Goal: Obtain resource: Download file/media

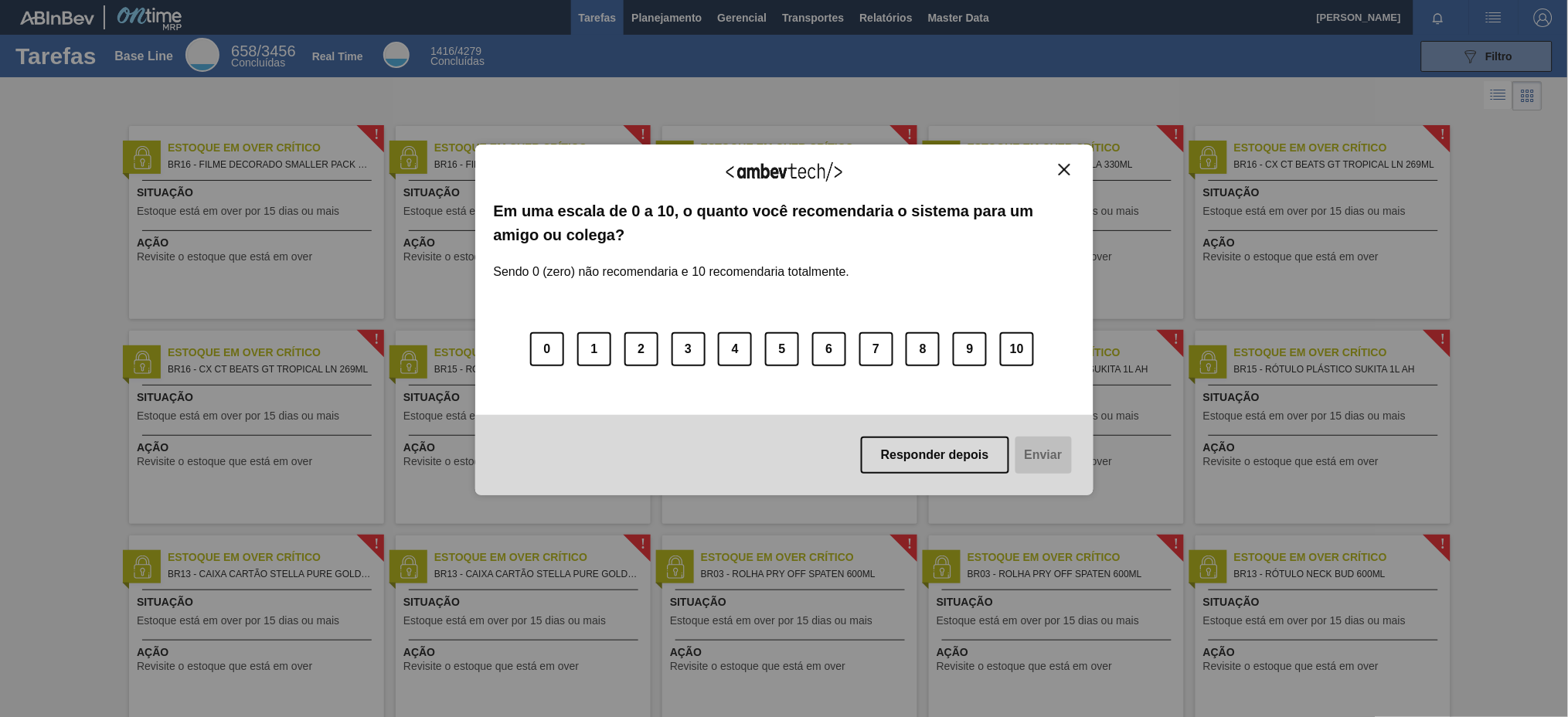
click at [1073, 167] on button "Close" at bounding box center [1064, 170] width 21 height 13
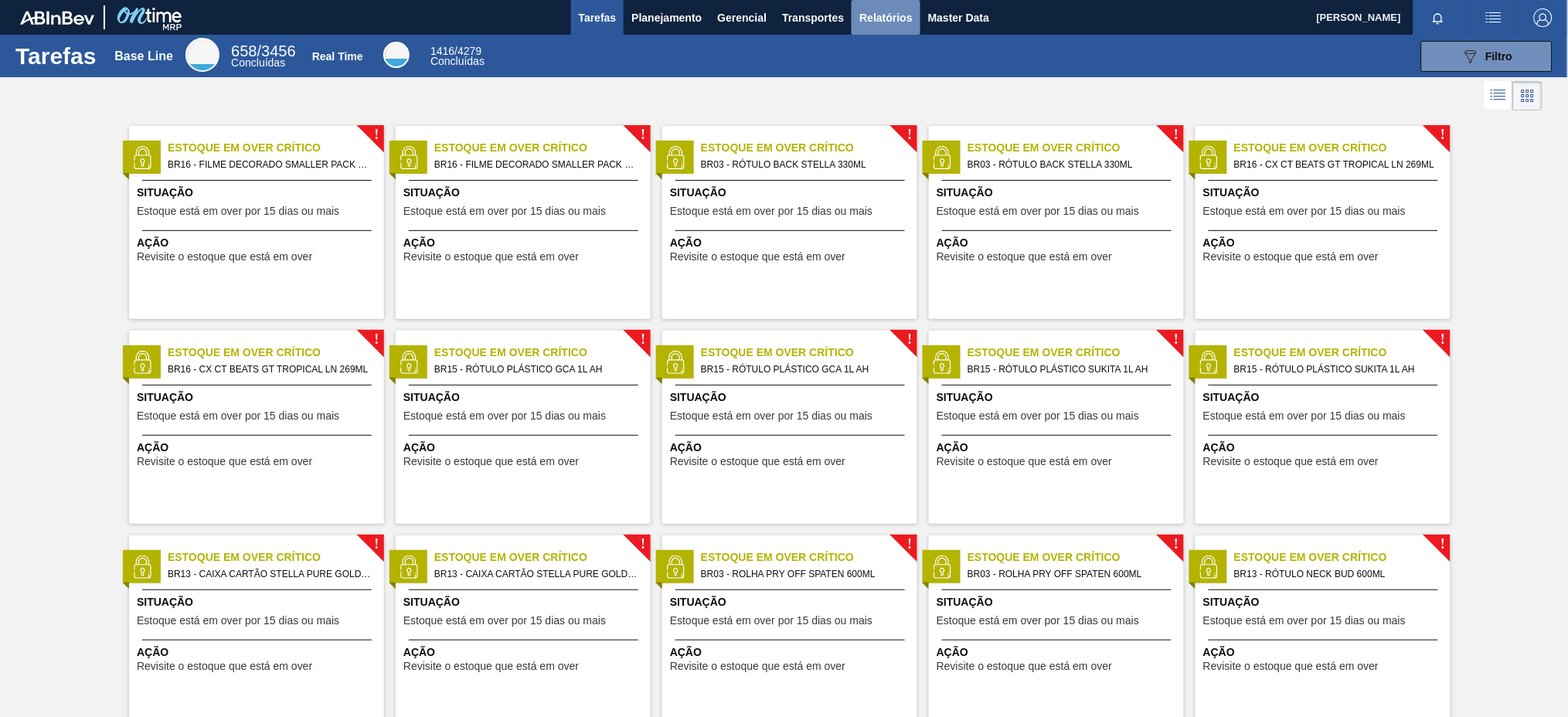
click at [855, 21] on button "Relatórios" at bounding box center [885, 17] width 68 height 35
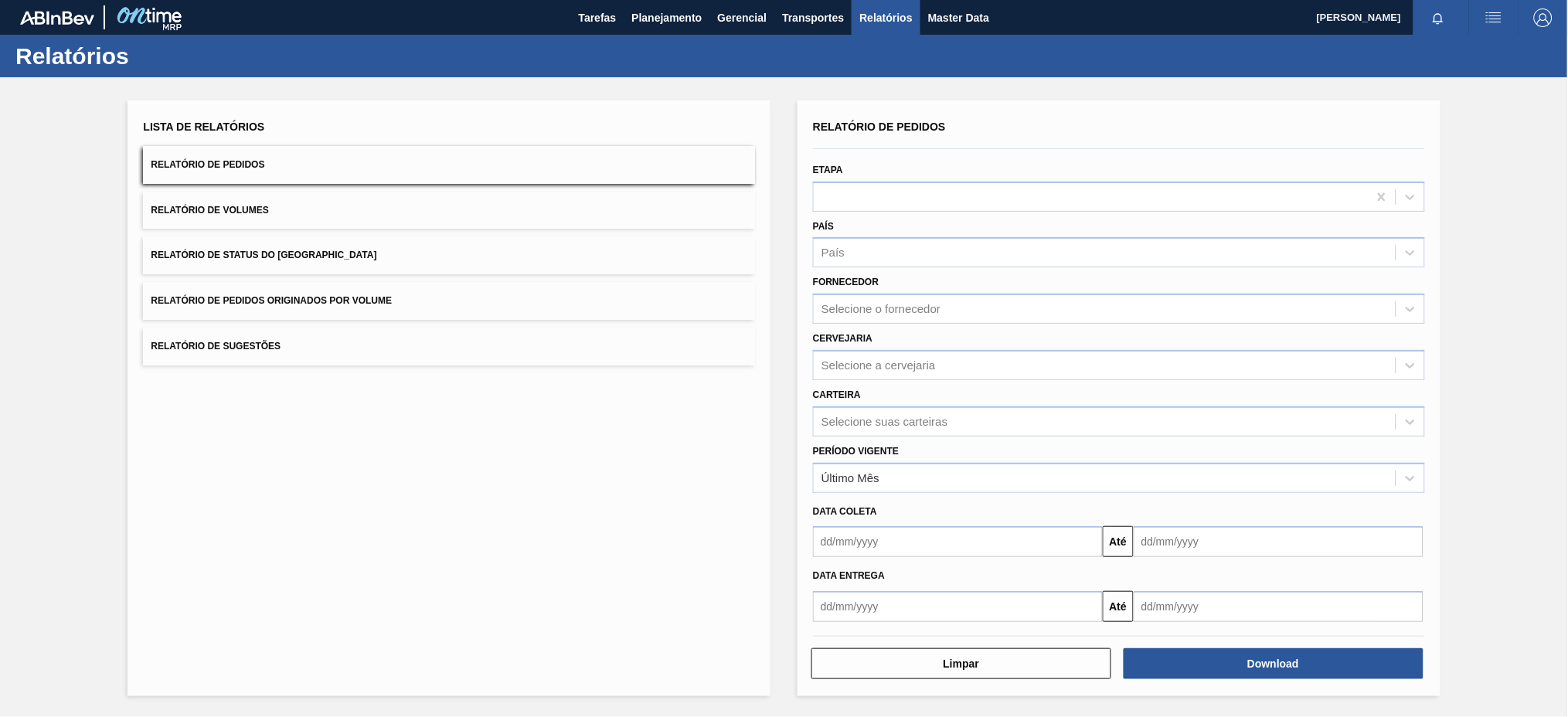
click at [538, 300] on button "Relatório de Pedidos Originados por Volume" at bounding box center [449, 301] width 612 height 38
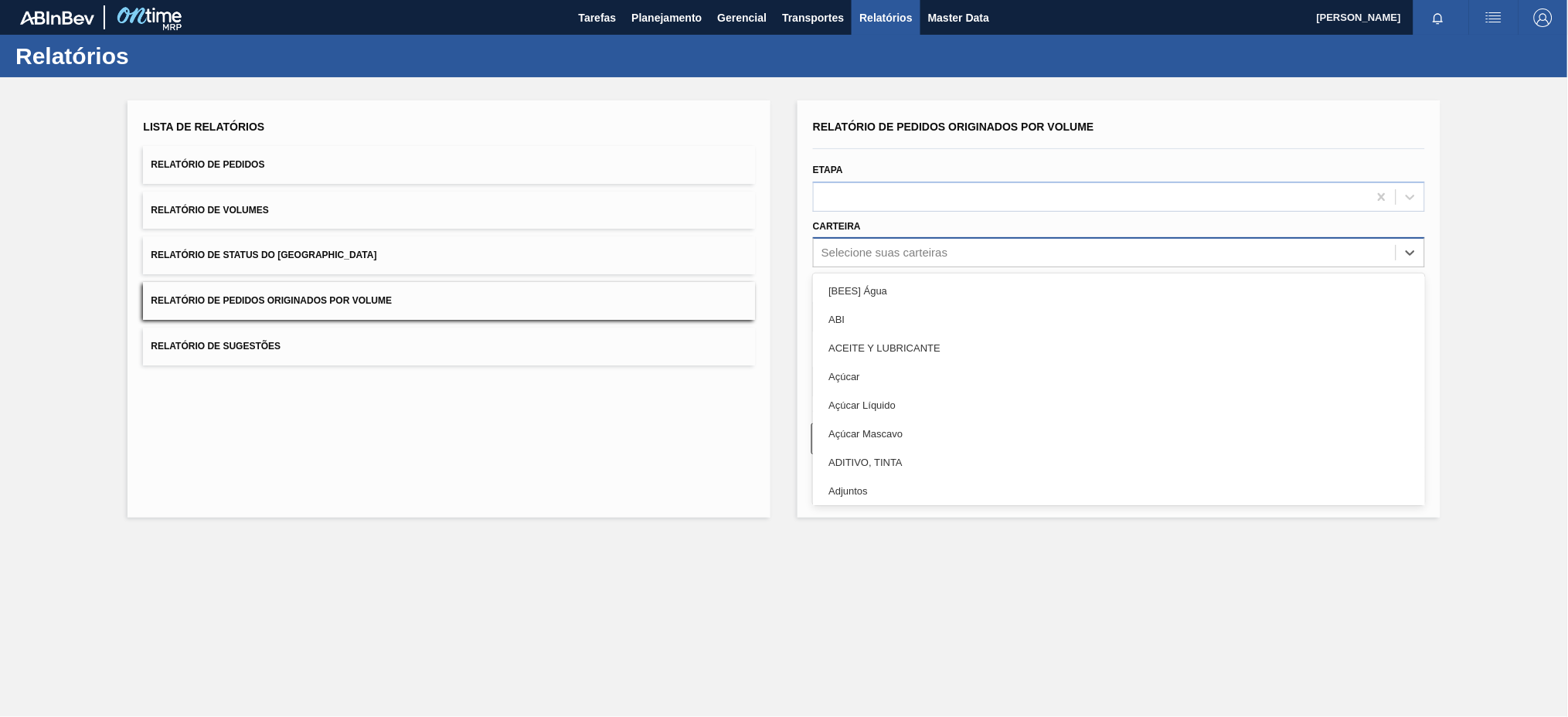
click at [940, 243] on div "Selecione suas carteiras" at bounding box center [1105, 253] width 582 height 23
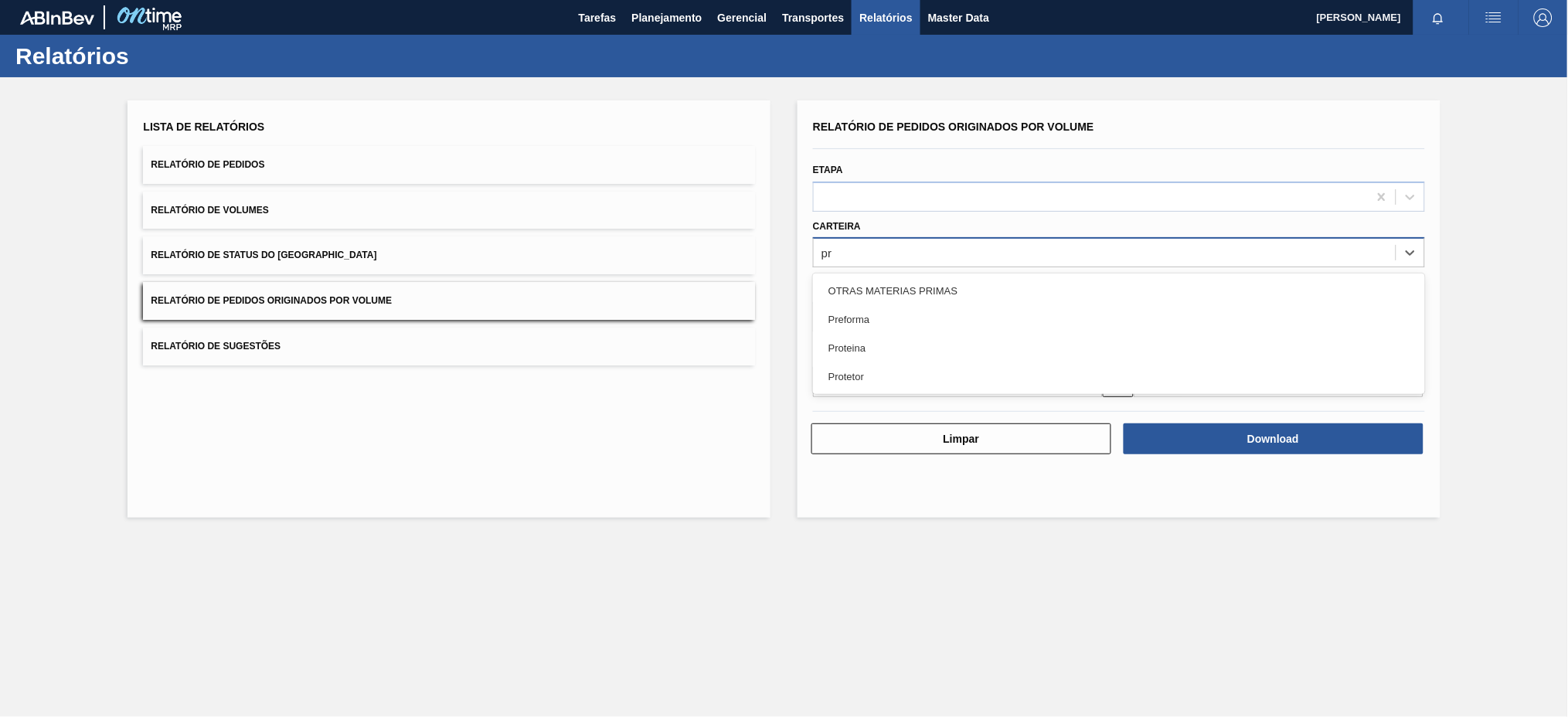
type input "pre"
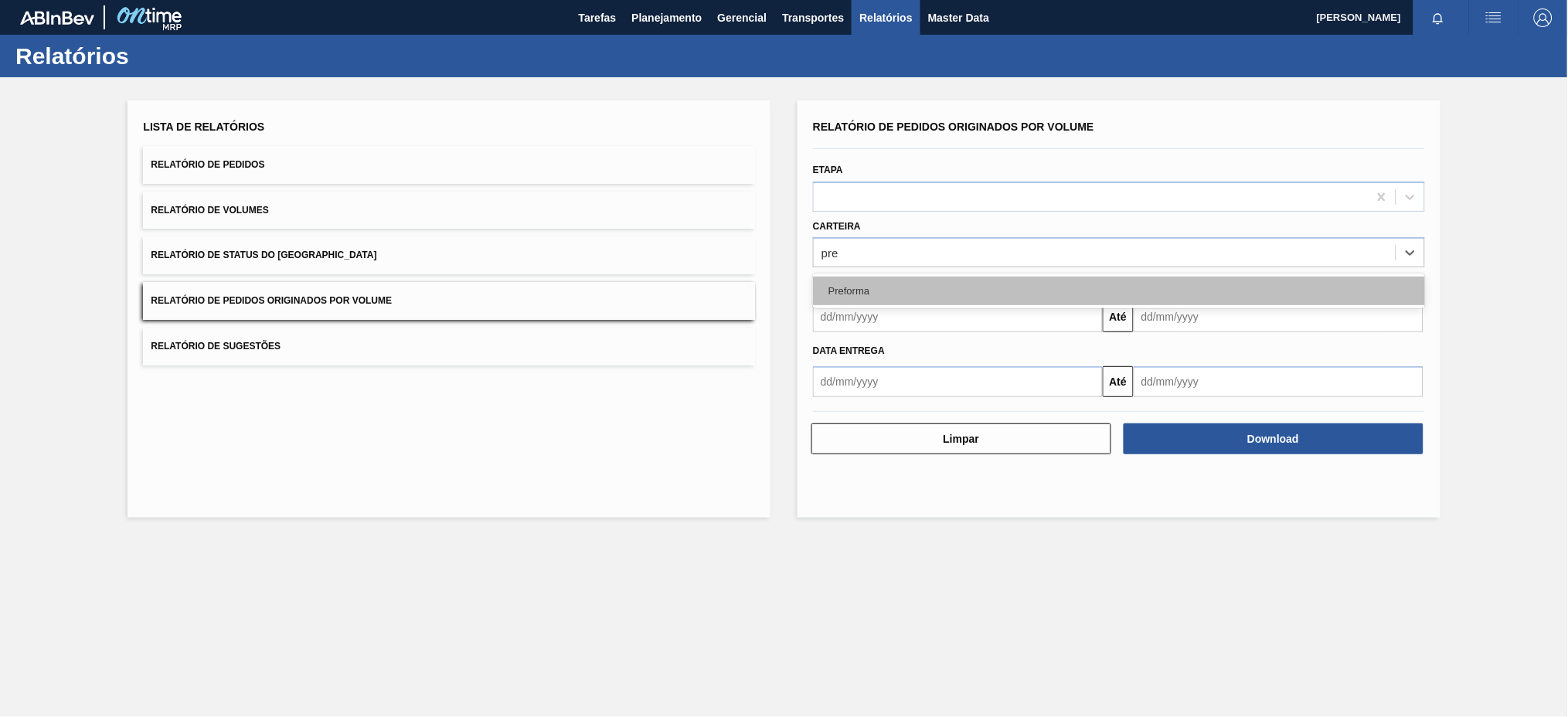
drag, startPoint x: 897, startPoint y: 289, endPoint x: 866, endPoint y: 295, distance: 31.6
click at [866, 295] on div "Preforma" at bounding box center [1119, 290] width 612 height 28
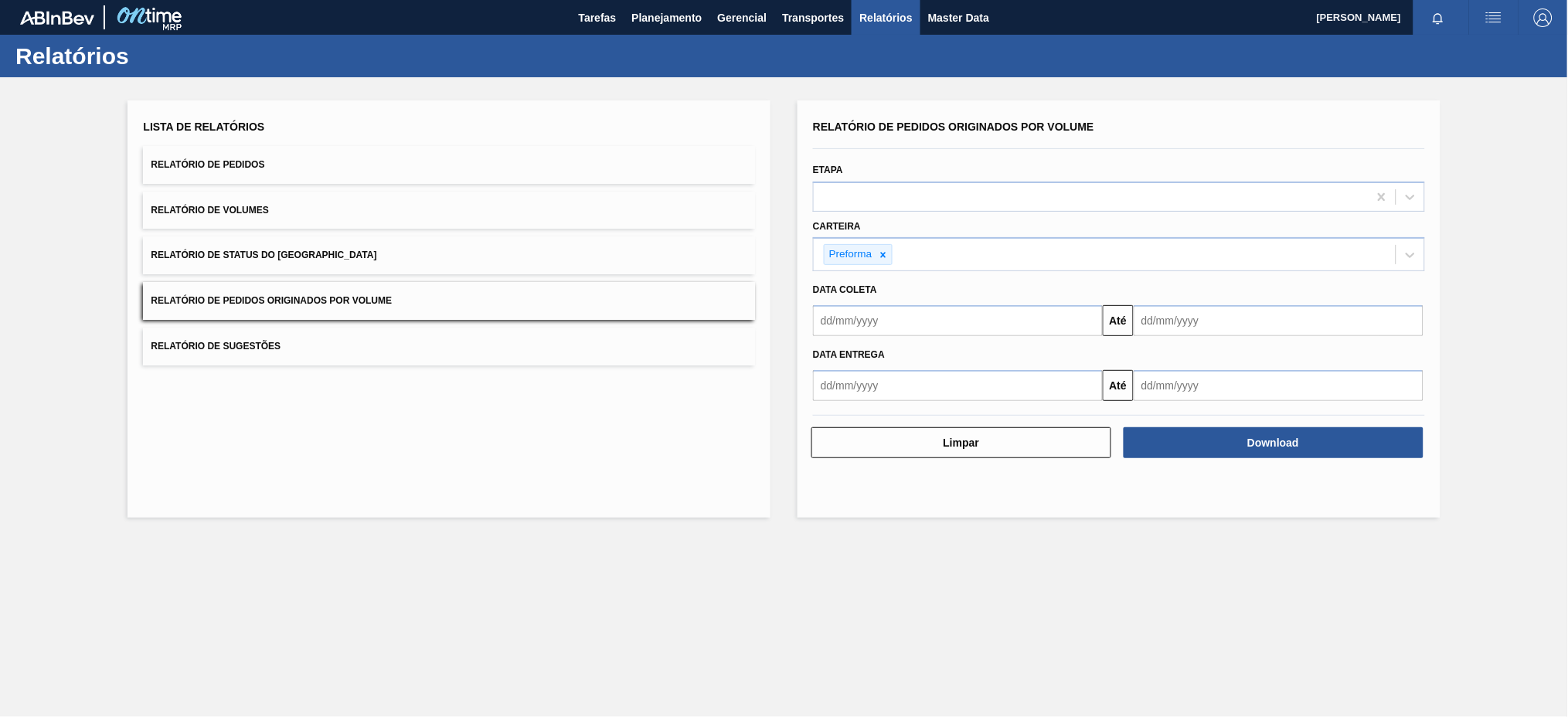
click at [866, 295] on div "Data coleta" at bounding box center [1119, 290] width 624 height 23
click at [859, 323] on input "text" at bounding box center [958, 321] width 289 height 31
click at [828, 354] on button "Previous Month" at bounding box center [826, 357] width 11 height 11
click at [829, 429] on div "3" at bounding box center [831, 432] width 21 height 21
type input "[DATE]"
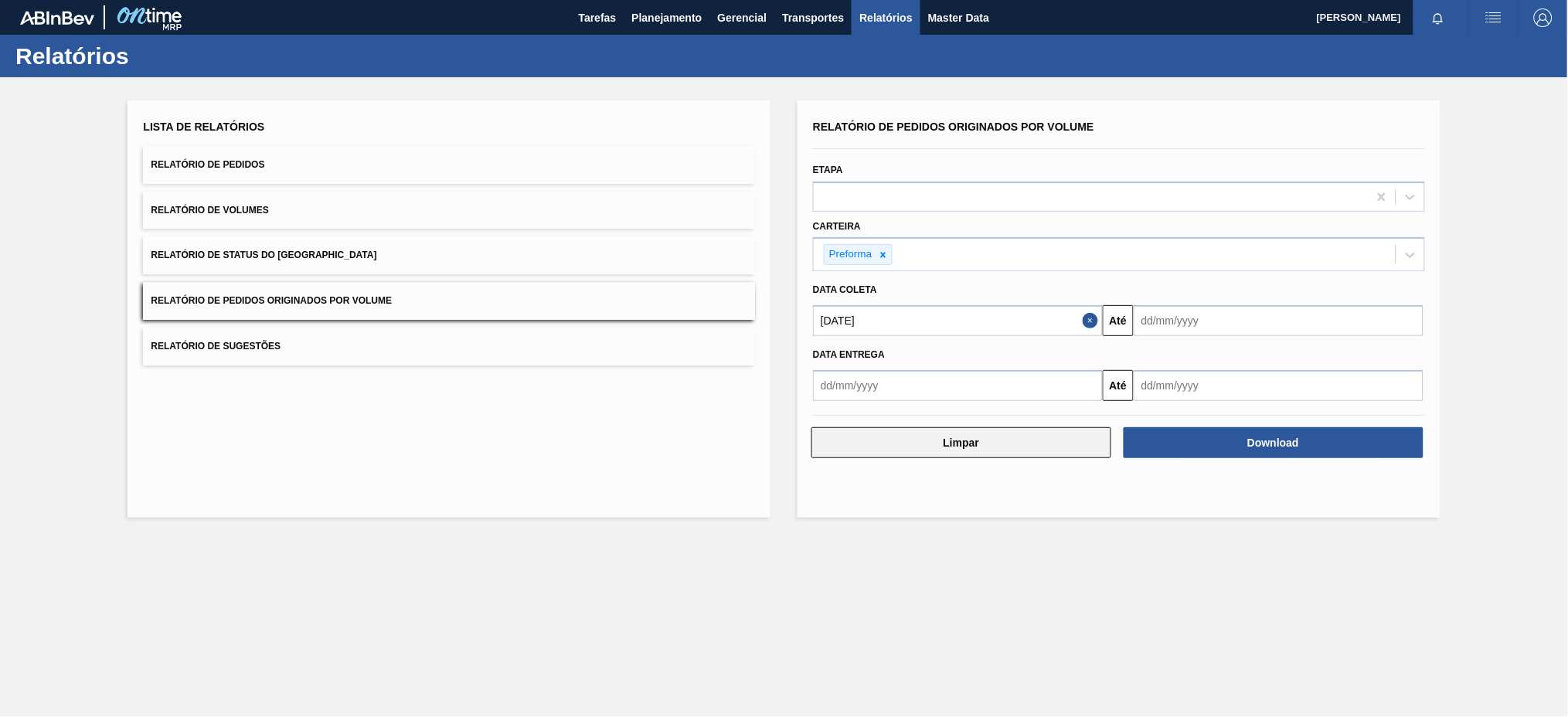
click at [829, 429] on button "Limpar" at bounding box center [961, 443] width 300 height 31
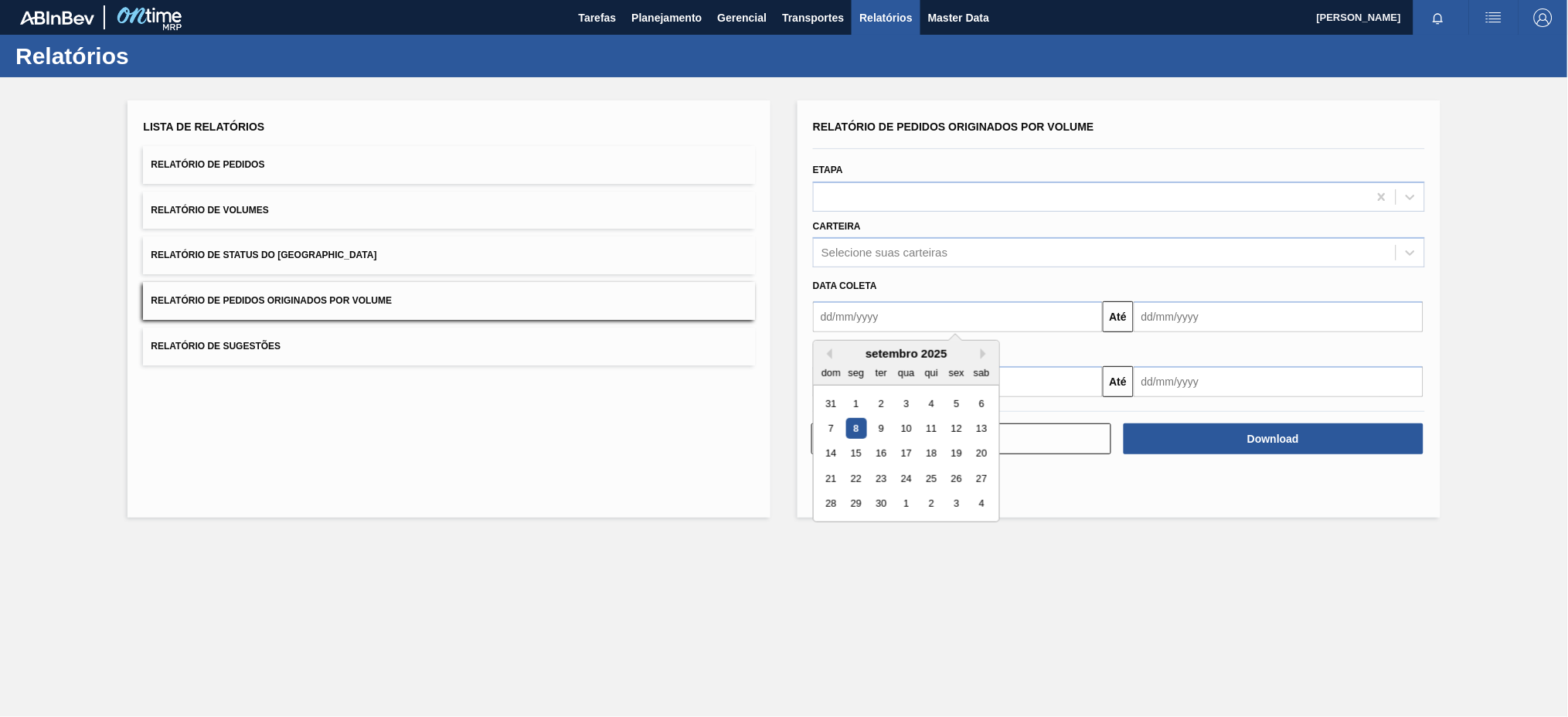
click at [915, 324] on input "text" at bounding box center [958, 317] width 289 height 31
click at [829, 352] on button "Previous Month" at bounding box center [826, 353] width 11 height 11
click at [832, 430] on div "3" at bounding box center [831, 428] width 21 height 21
type input "[DATE]"
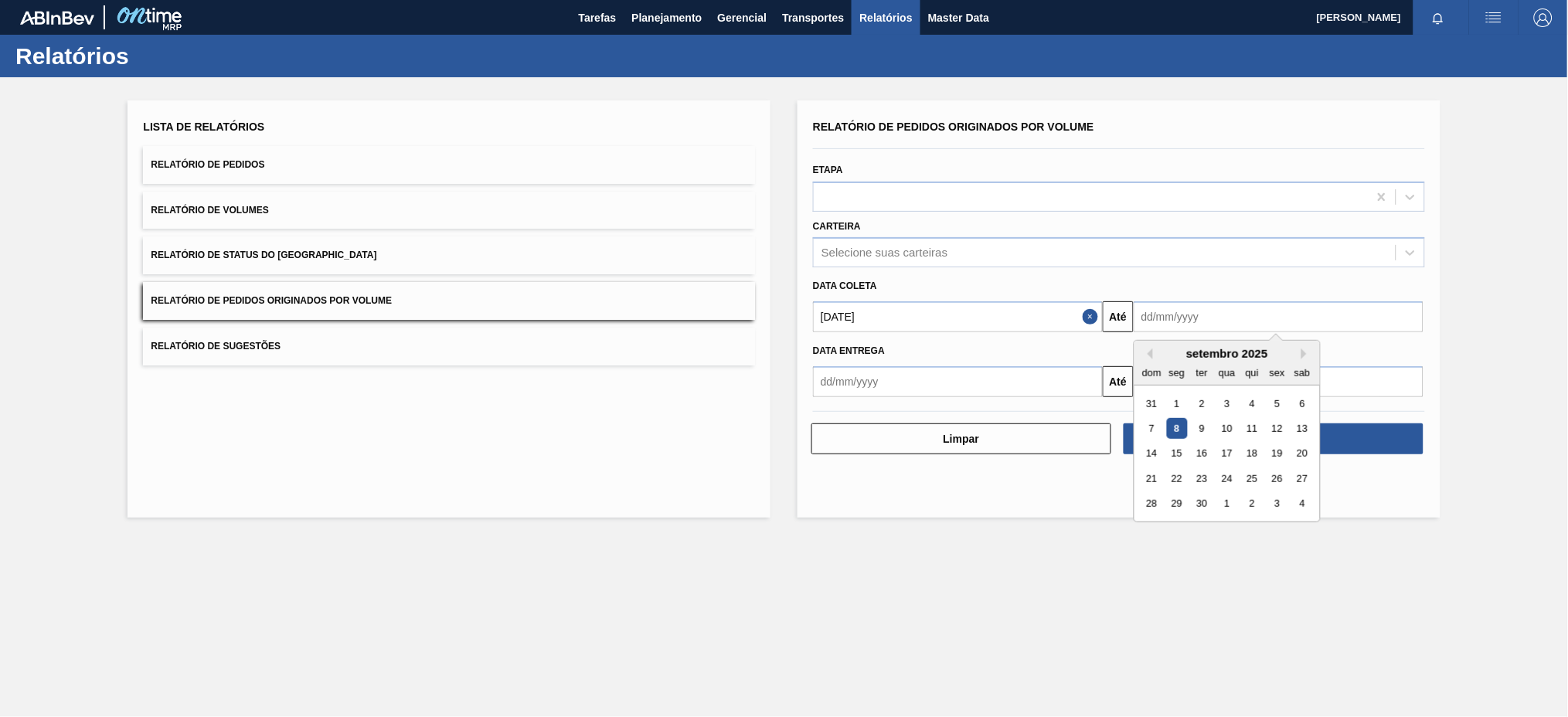
click at [1197, 321] on input "text" at bounding box center [1278, 317] width 289 height 31
click at [1173, 424] on div "8" at bounding box center [1177, 428] width 21 height 21
type input "[DATE]"
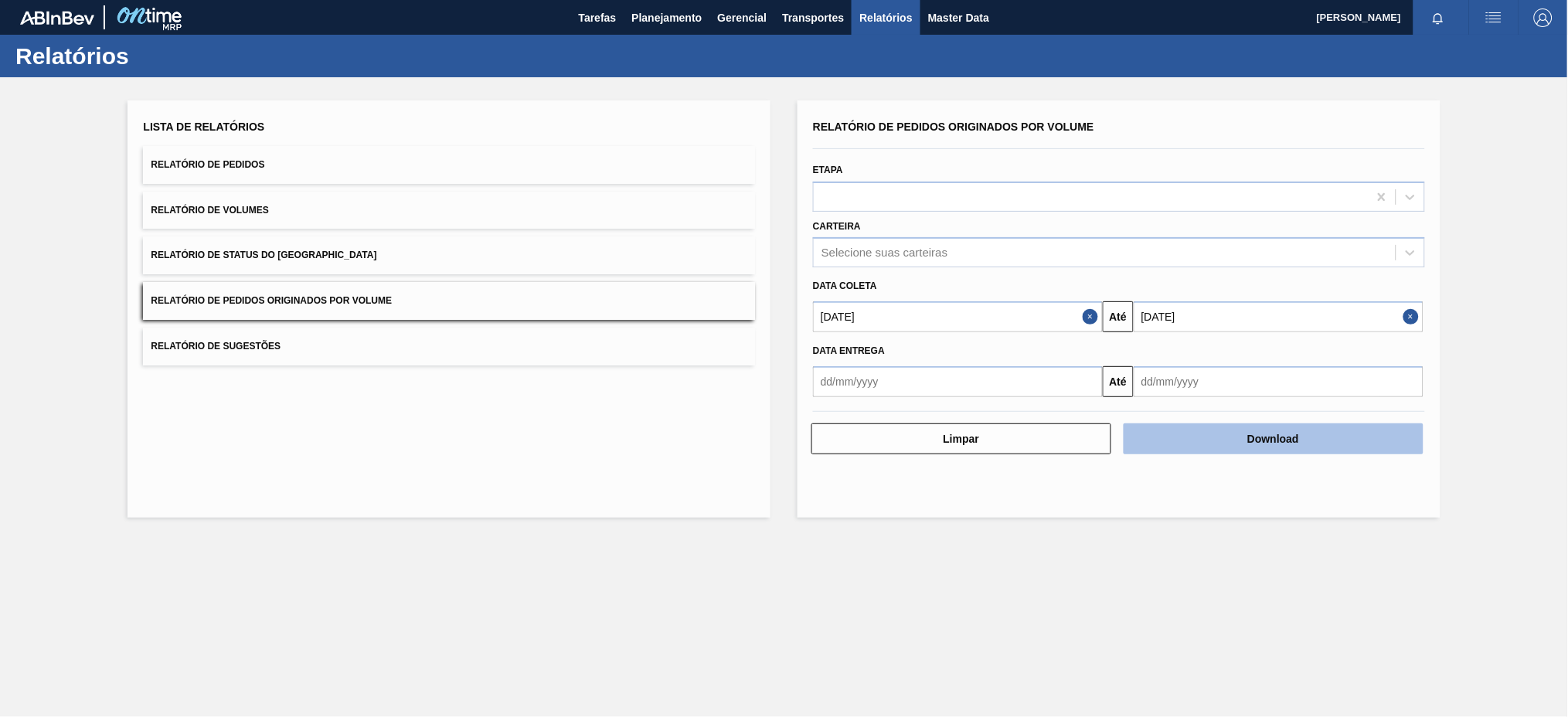
click at [1178, 434] on button "Download" at bounding box center [1273, 439] width 300 height 31
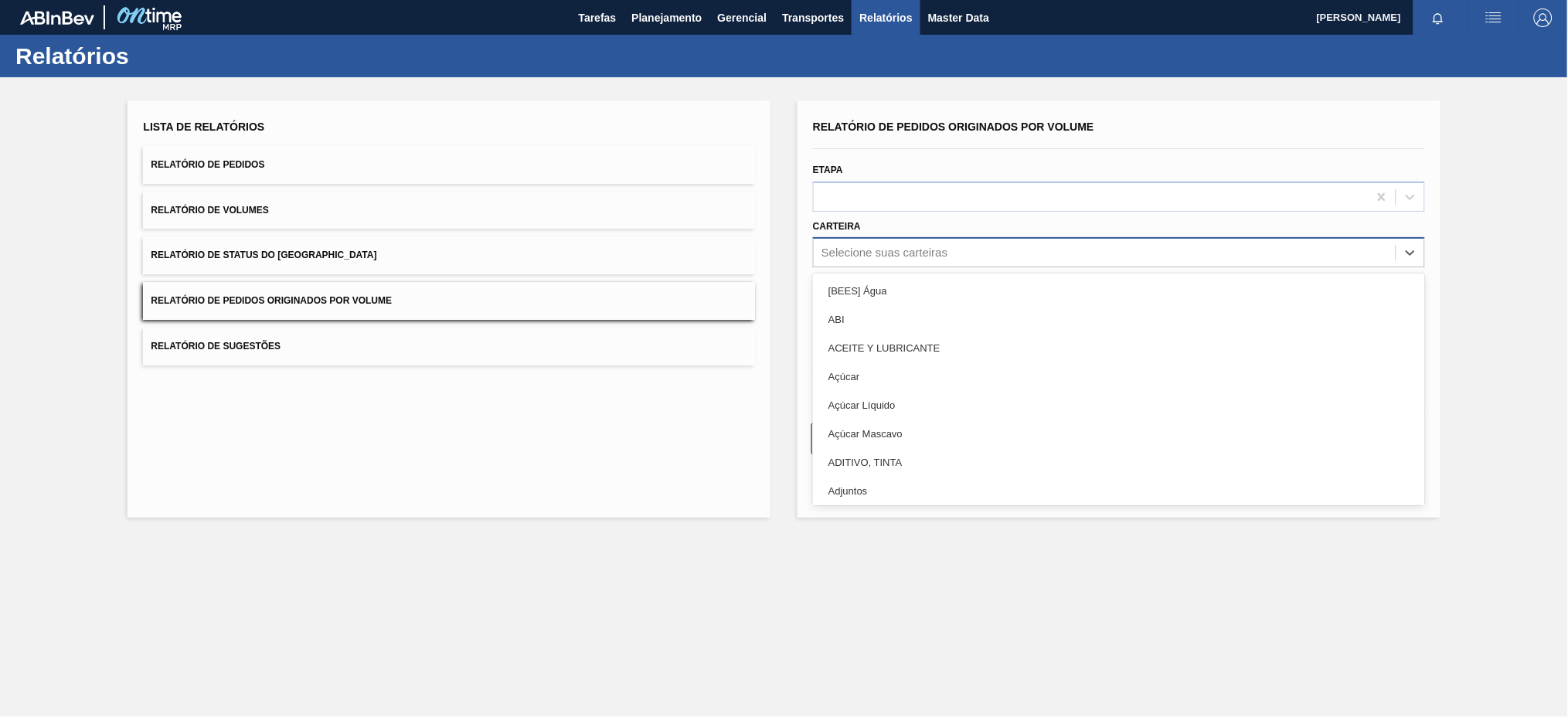
click at [1069, 255] on div "Selecione suas carteiras" at bounding box center [1105, 253] width 582 height 23
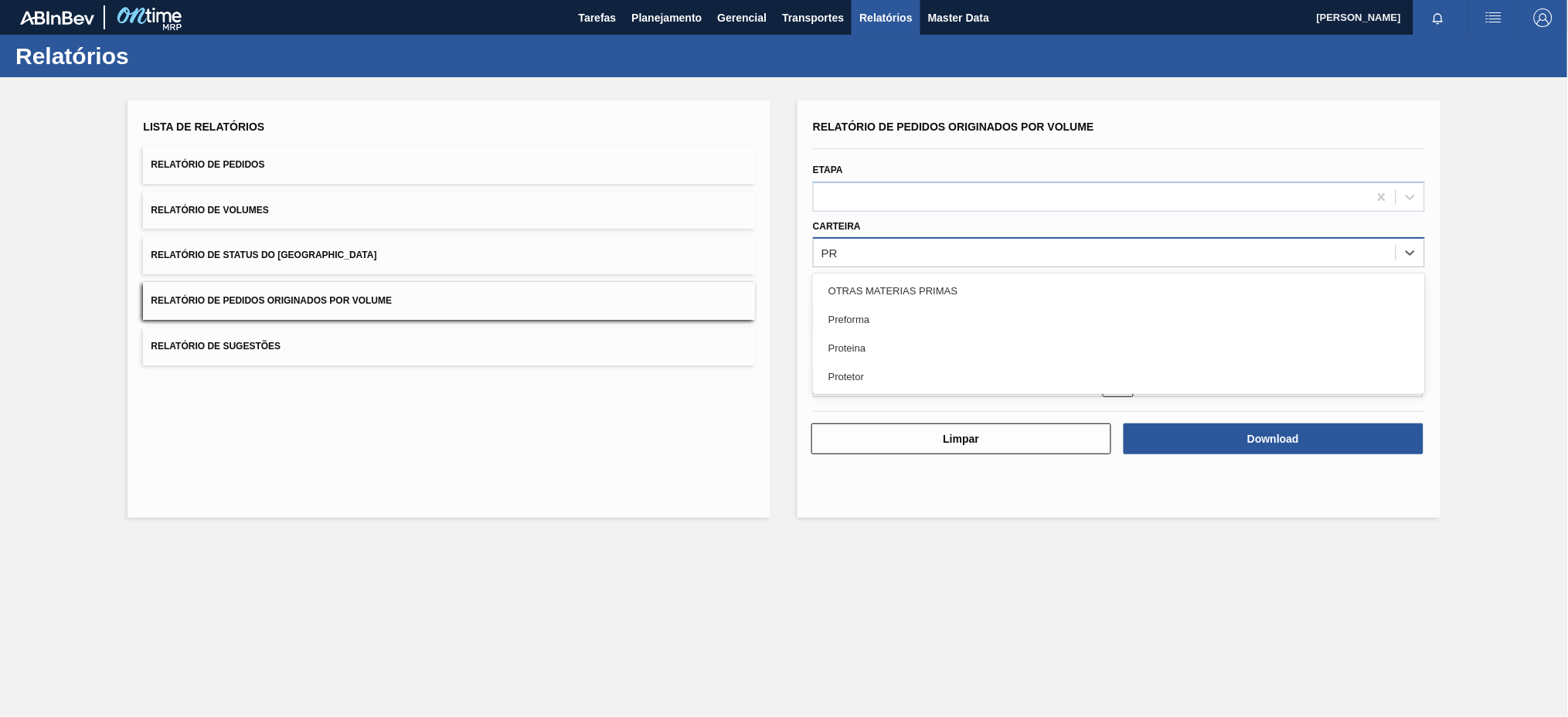
type input "PRE"
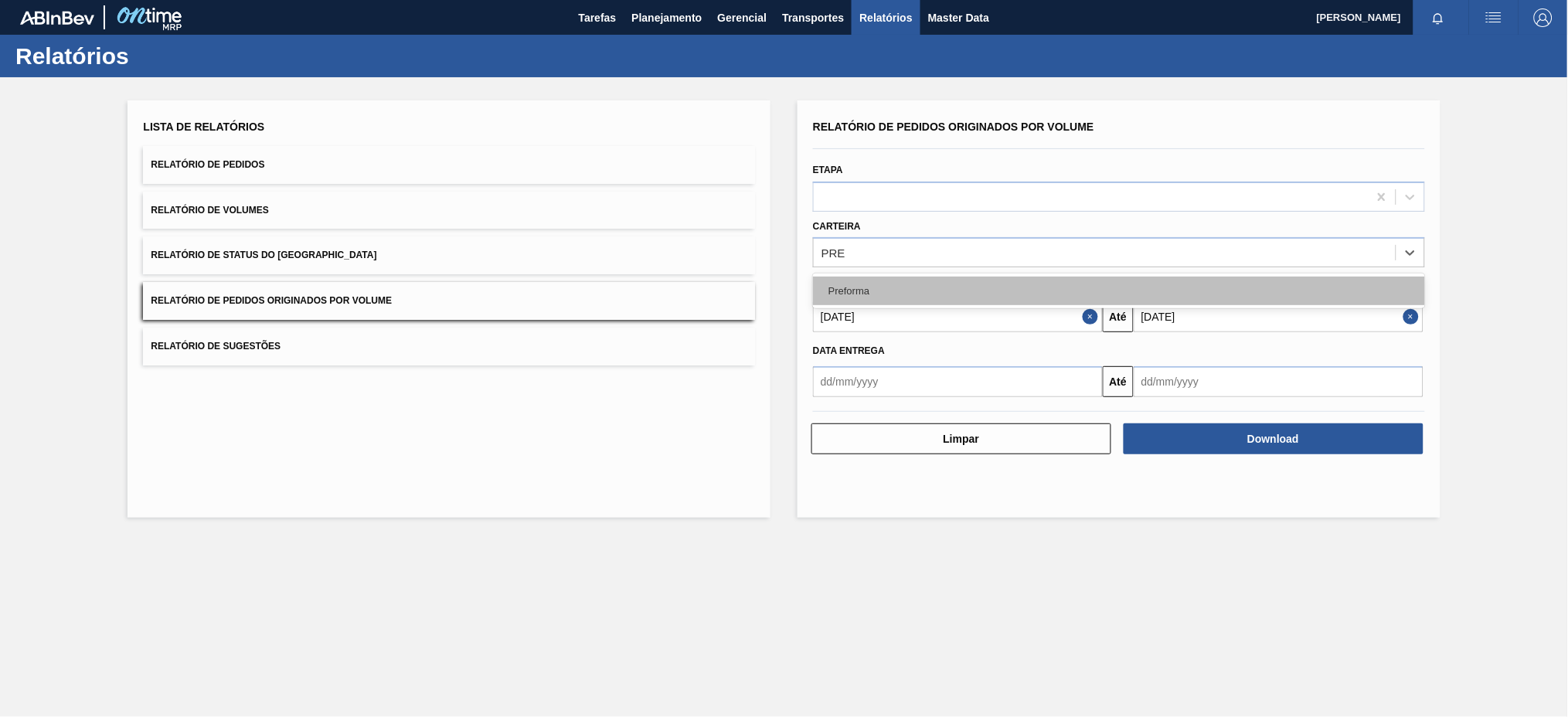
click at [1035, 282] on div "Preforma" at bounding box center [1119, 290] width 612 height 28
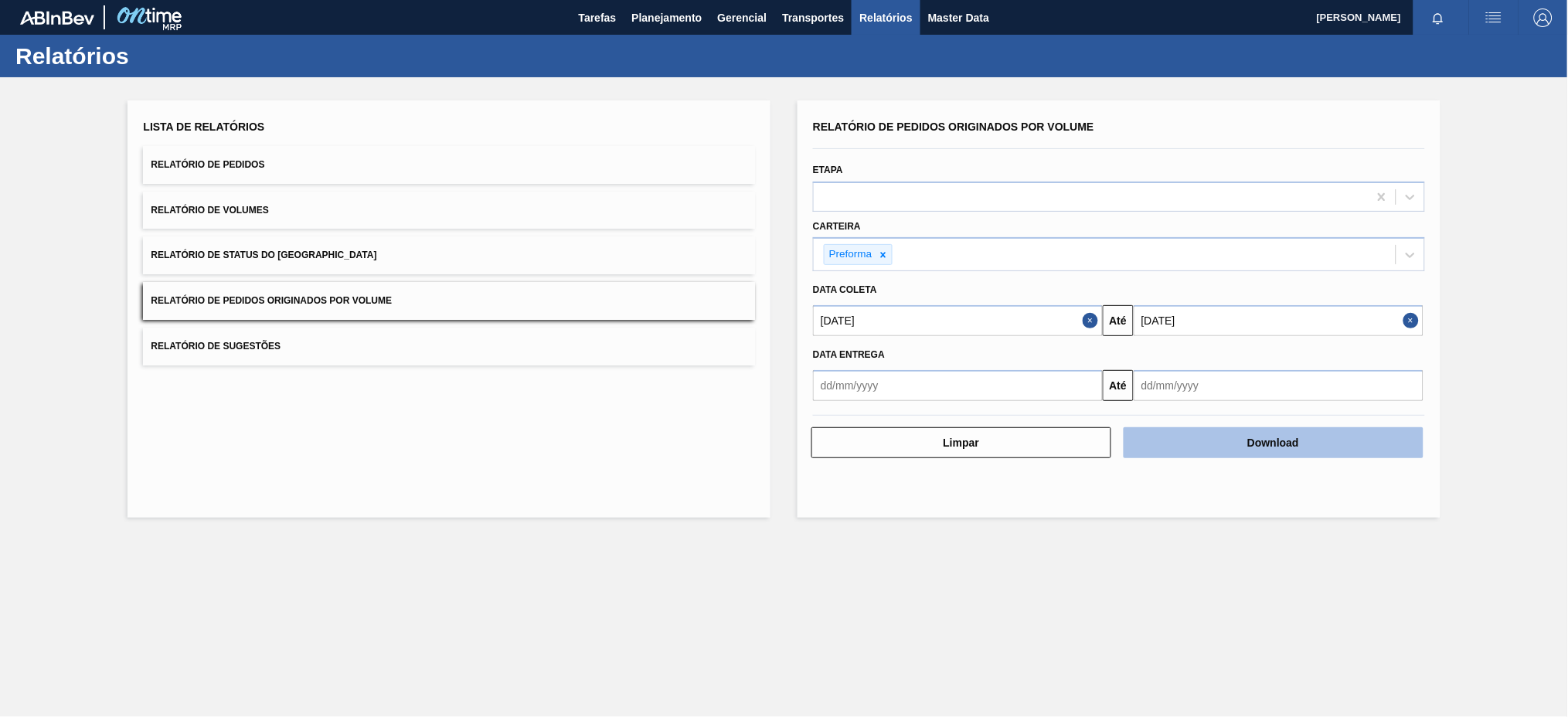
click at [1196, 439] on button "Download" at bounding box center [1273, 443] width 300 height 31
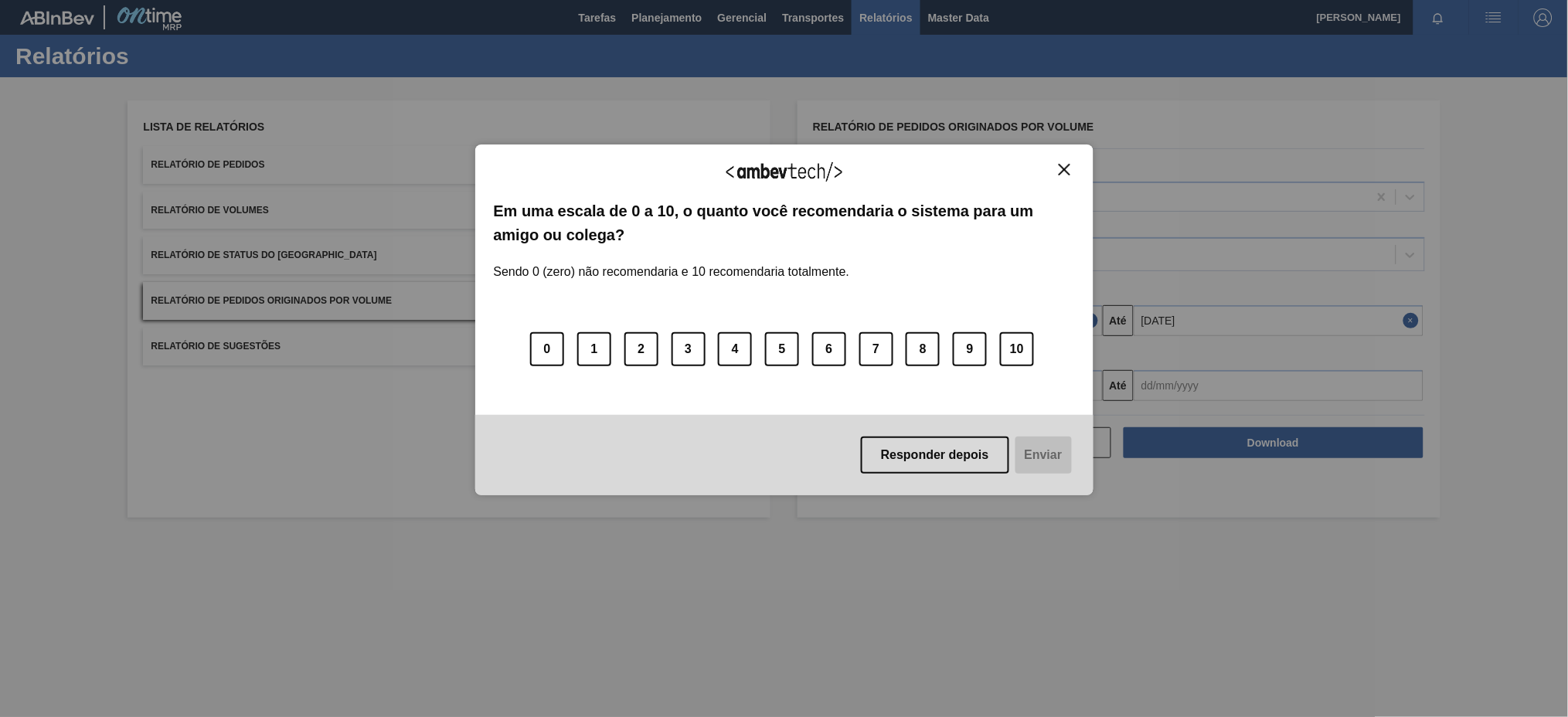
click at [1060, 165] on img "Close" at bounding box center [1064, 170] width 11 height 11
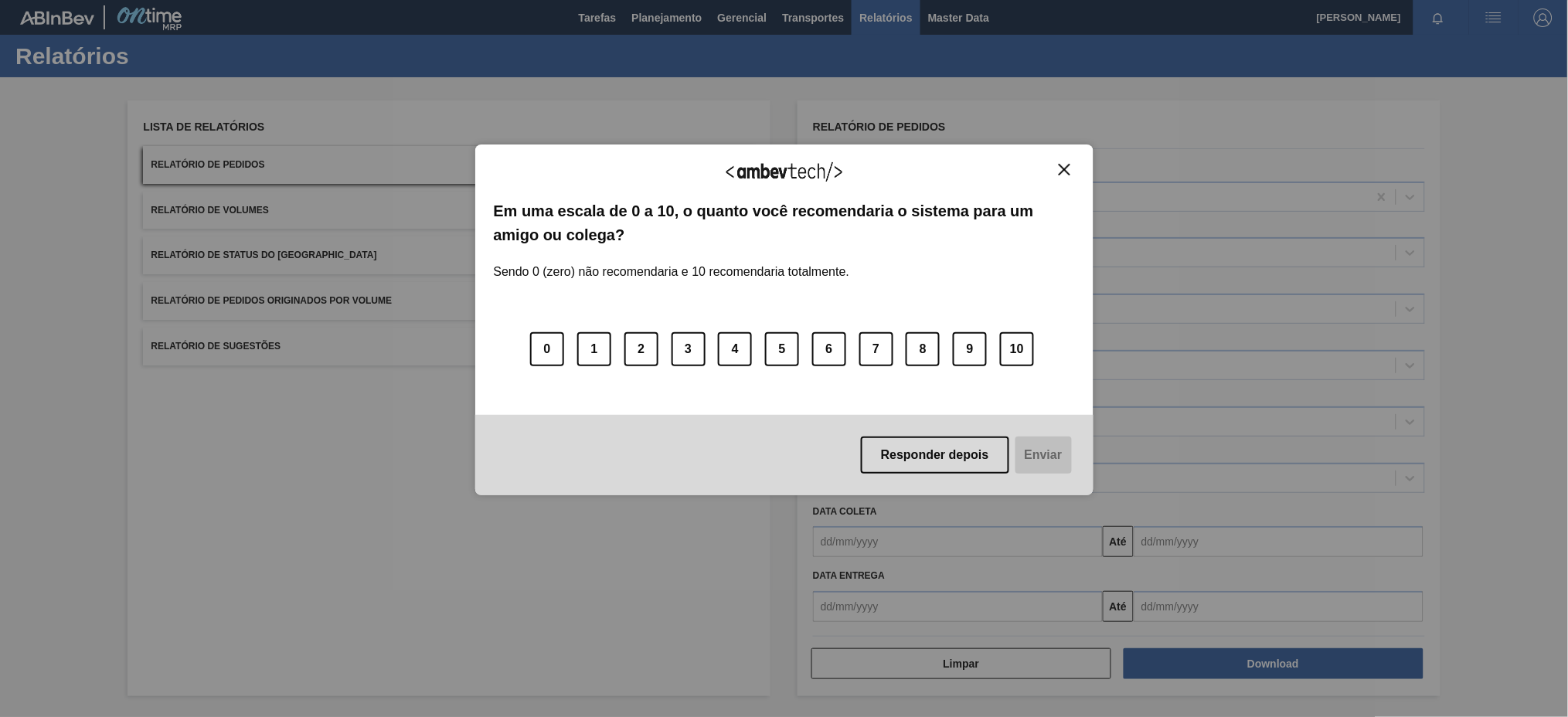
click at [443, 291] on div "Agradecemos seu feedback! Em uma escala de 0 a 10, o quanto você recomendaria o…" at bounding box center [784, 358] width 1568 height 717
click at [1069, 166] on img "Close" at bounding box center [1064, 170] width 11 height 11
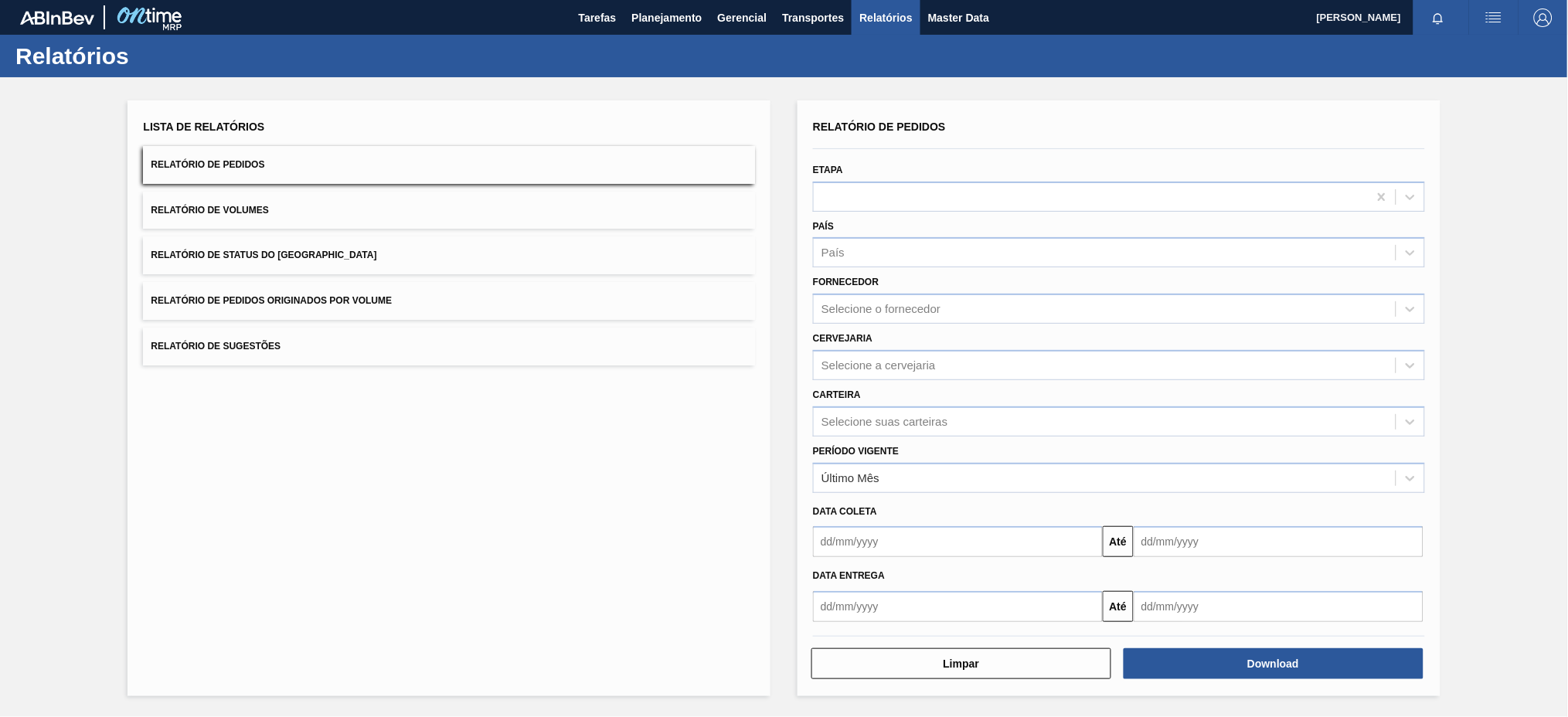
click at [226, 294] on button "Relatório de Pedidos Originados por Volume" at bounding box center [449, 301] width 612 height 38
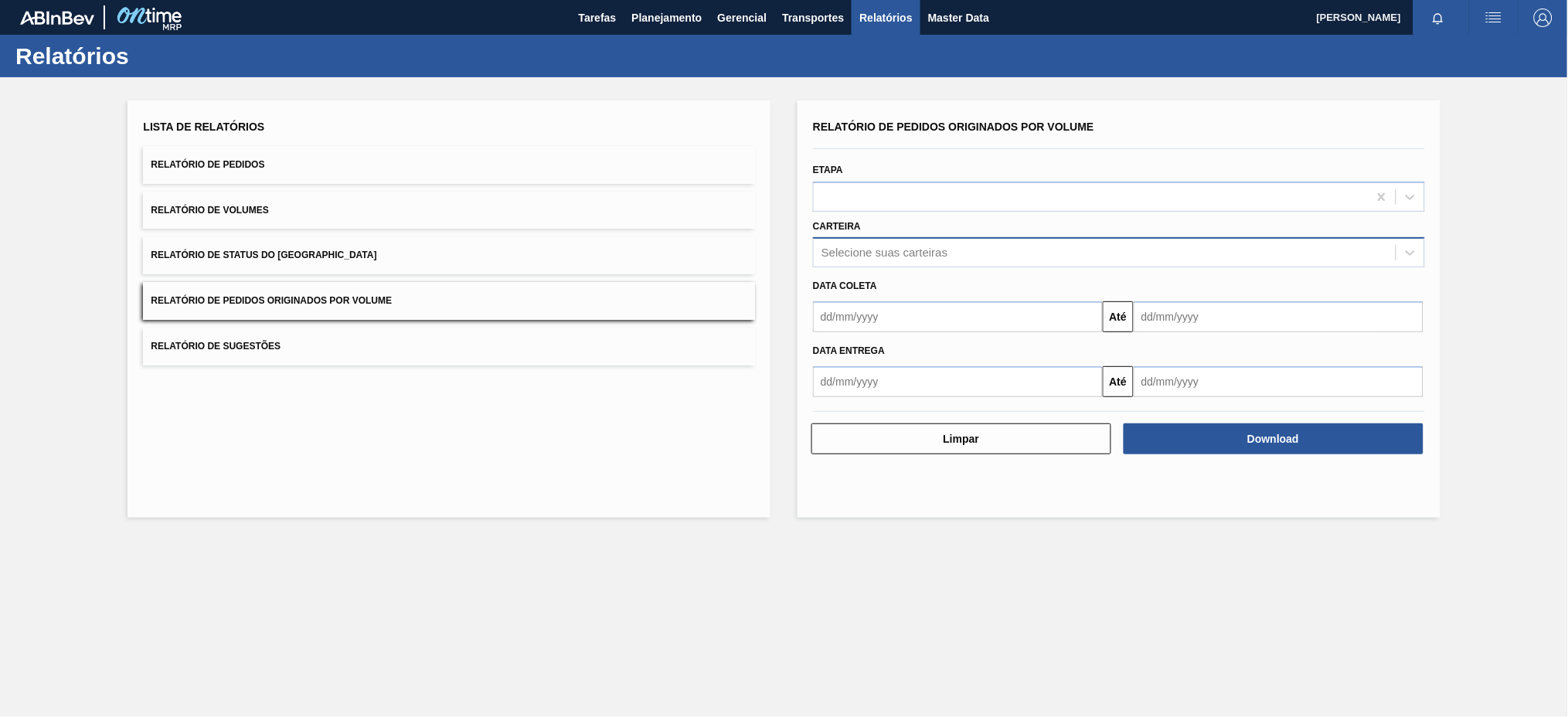
click at [861, 242] on div "Selecione suas carteiras" at bounding box center [1105, 253] width 582 height 23
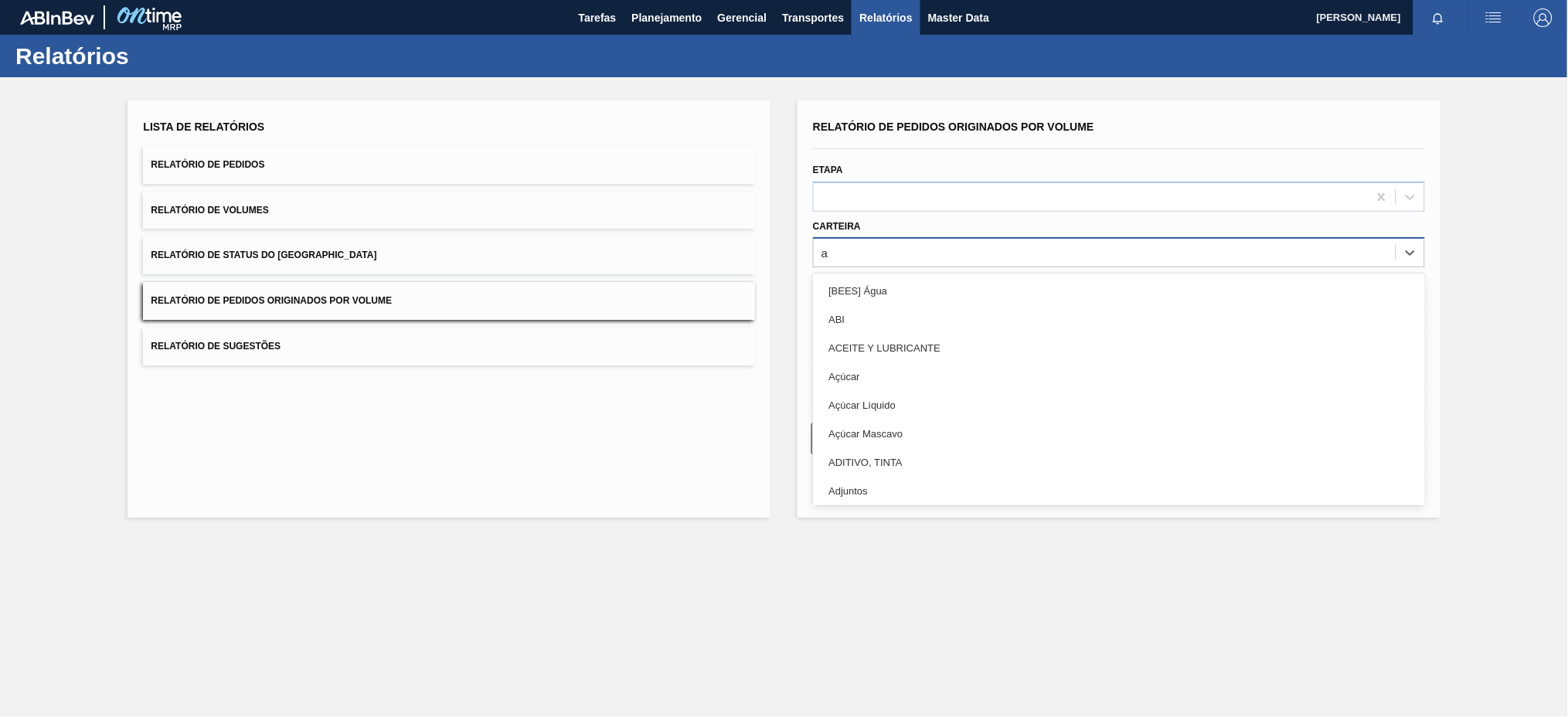
type input "aç"
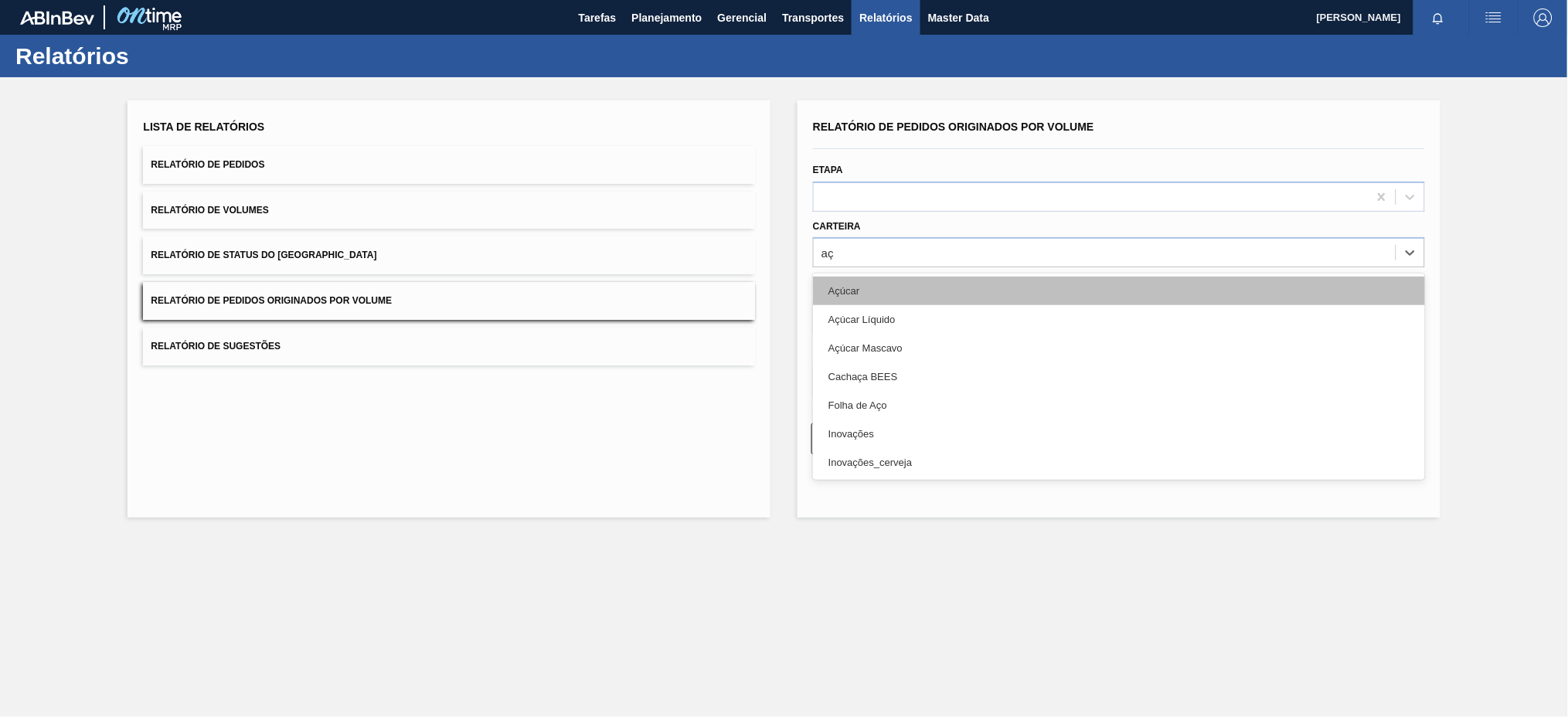
click at [835, 303] on div "Açúcar" at bounding box center [1119, 290] width 612 height 28
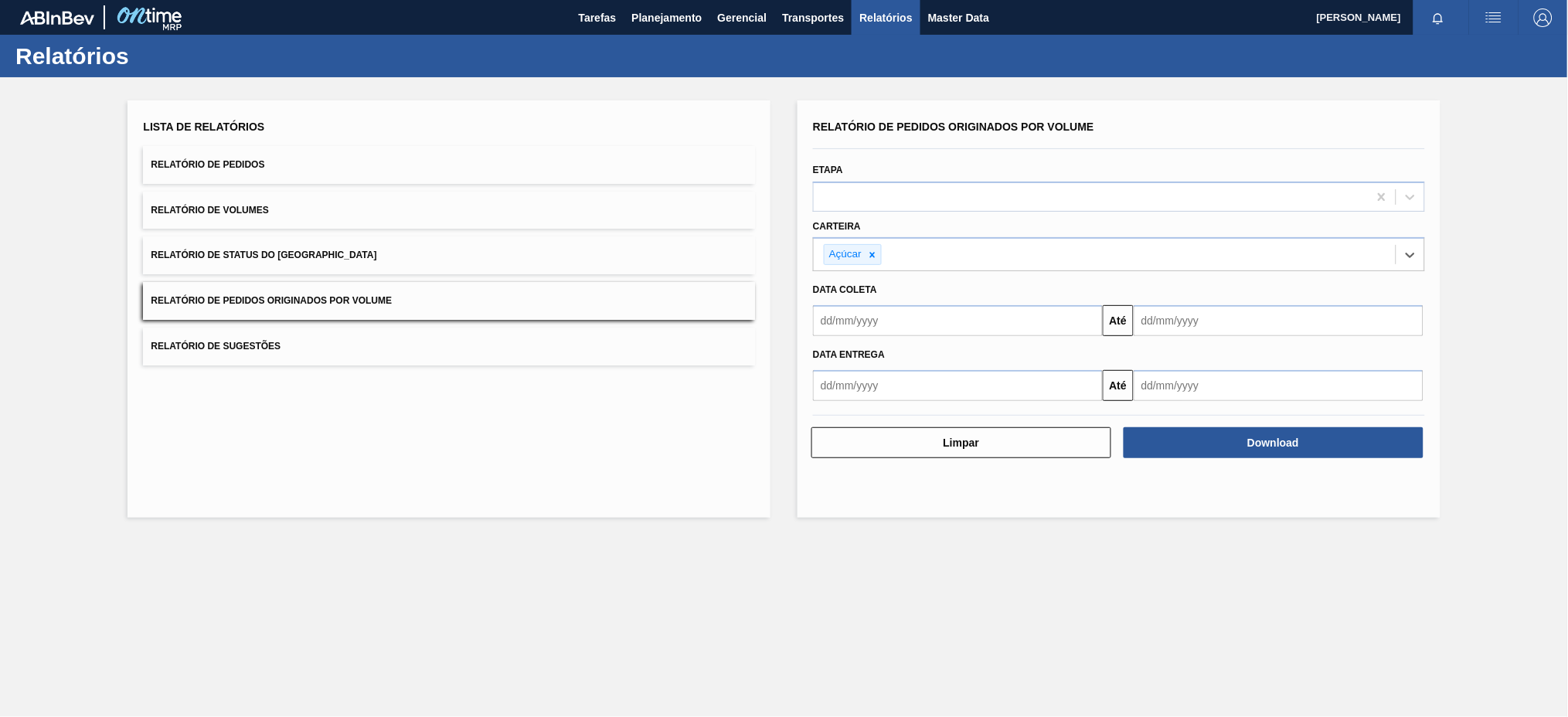
click at [835, 325] on input "text" at bounding box center [958, 321] width 289 height 31
click at [826, 354] on button "Previous Month" at bounding box center [826, 357] width 11 height 11
click at [835, 432] on div "3" at bounding box center [831, 432] width 21 height 21
type input "[DATE]"
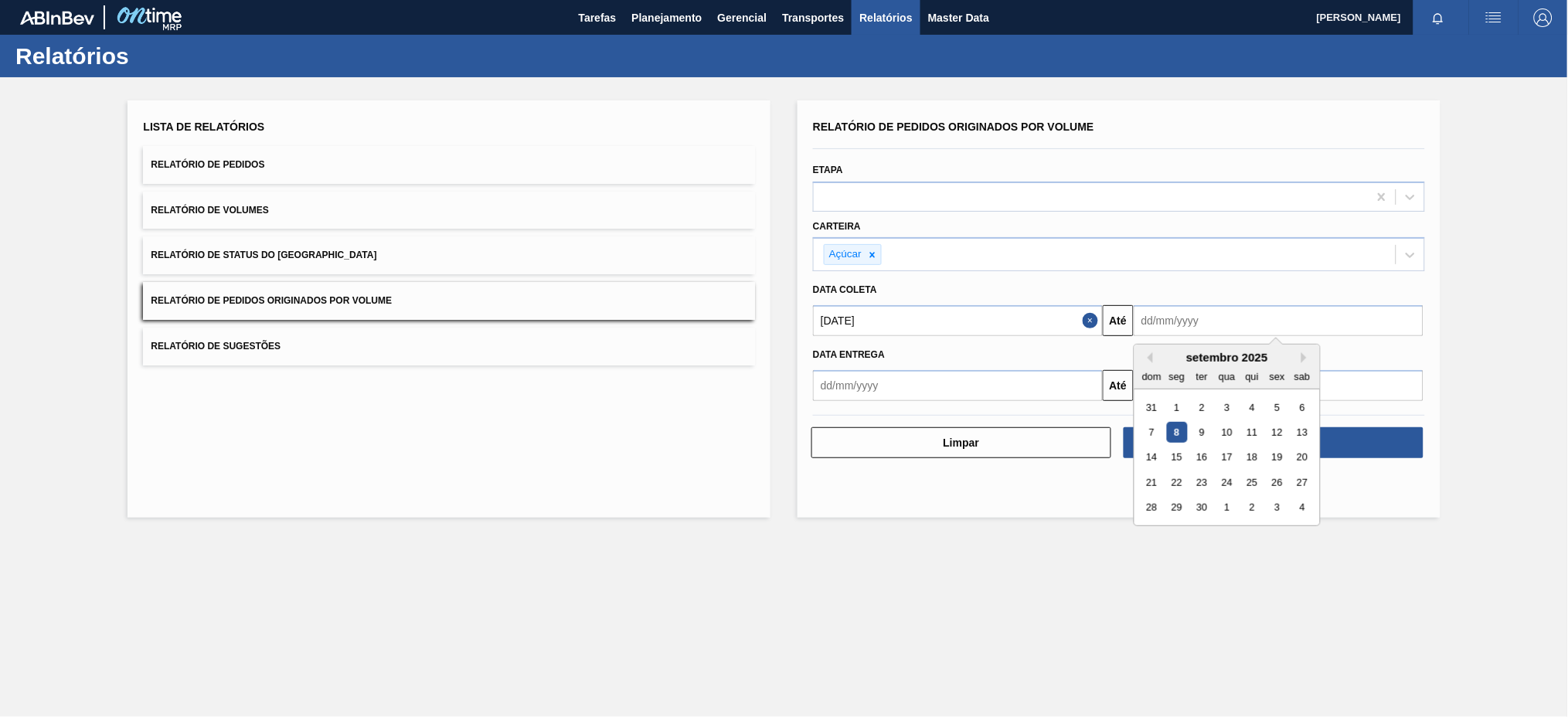
click at [1180, 326] on input "text" at bounding box center [1278, 321] width 289 height 31
click at [1185, 429] on div "8" at bounding box center [1177, 432] width 21 height 21
type input "[DATE]"
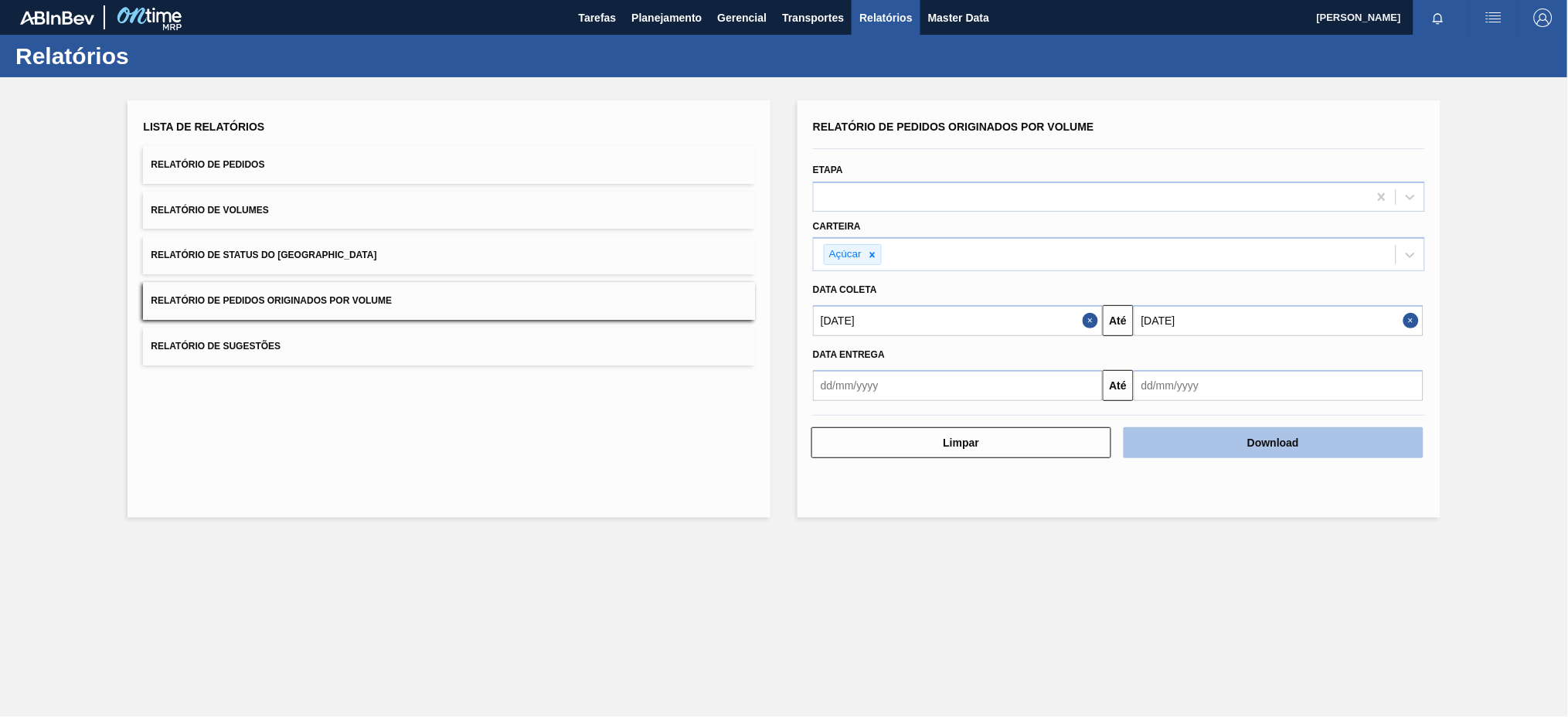
click at [1235, 429] on button "Download" at bounding box center [1273, 443] width 300 height 31
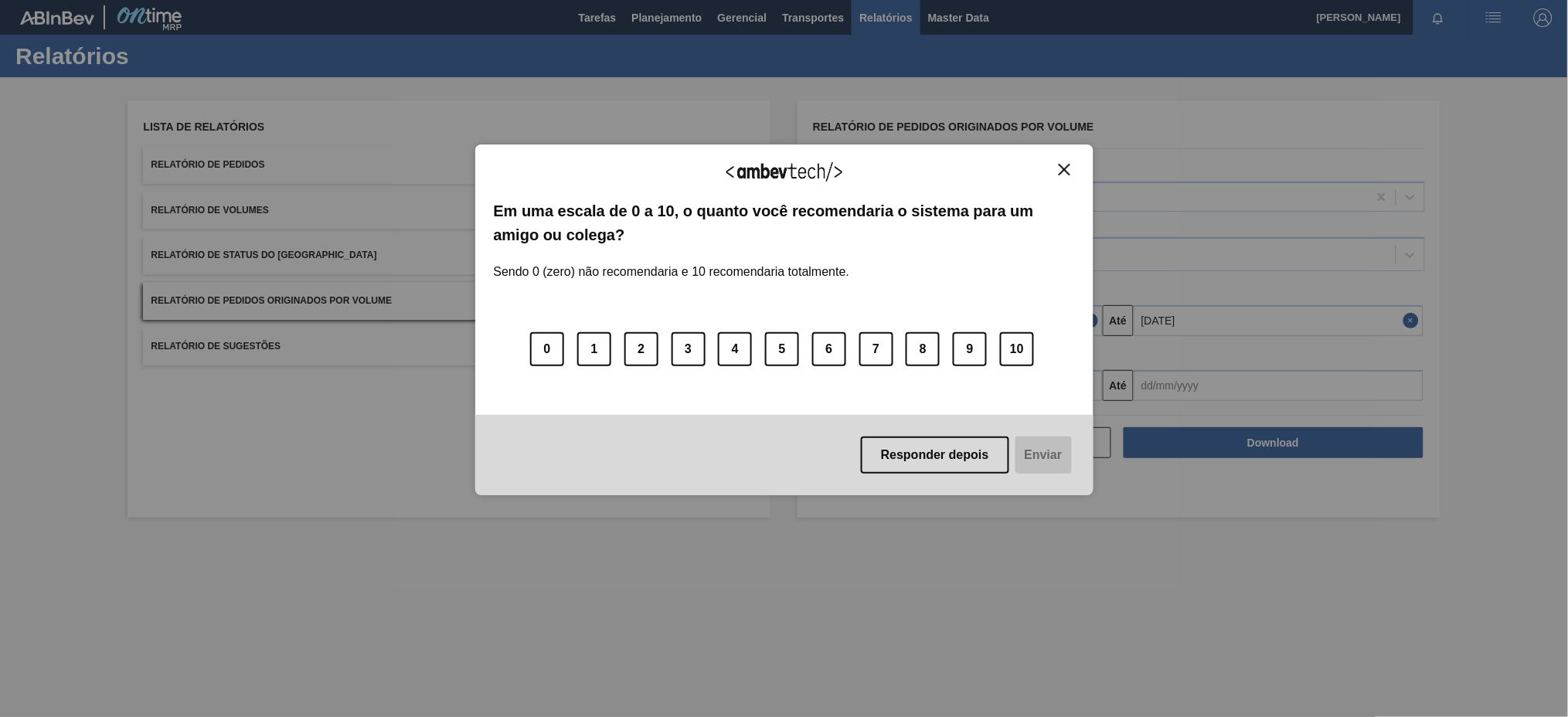
click at [1063, 172] on img "Close" at bounding box center [1064, 170] width 11 height 11
